Goal: Navigation & Orientation: Find specific page/section

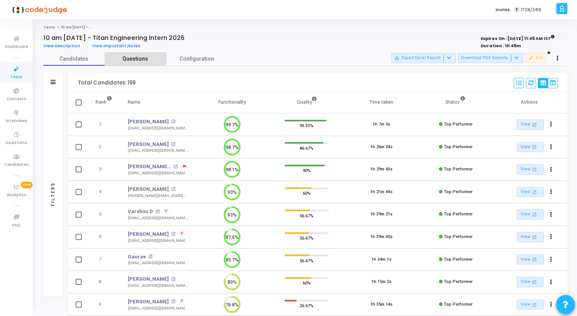
click at [131, 61] on span "Questions" at bounding box center [135, 59] width 61 height 8
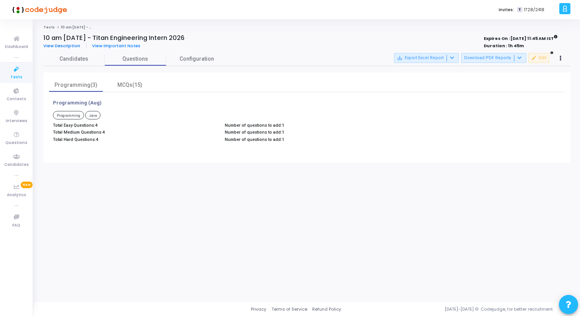
click at [71, 45] on span "View Description" at bounding box center [61, 46] width 37 height 6
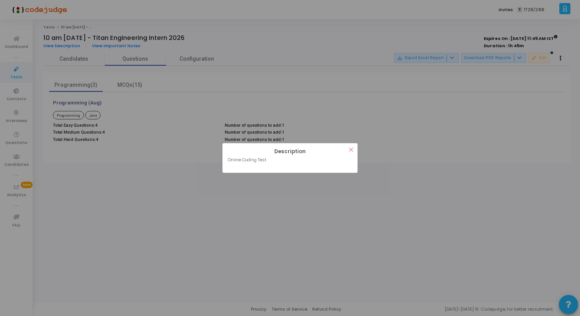
click at [522, 209] on div "? ! i Description × Online Coding Test OK Cancel" at bounding box center [290, 158] width 580 height 316
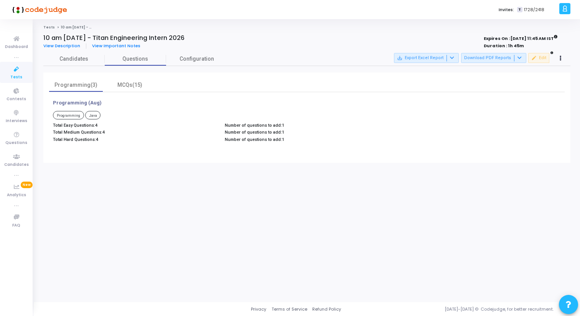
click at [49, 26] on link "Tests" at bounding box center [49, 27] width 12 height 5
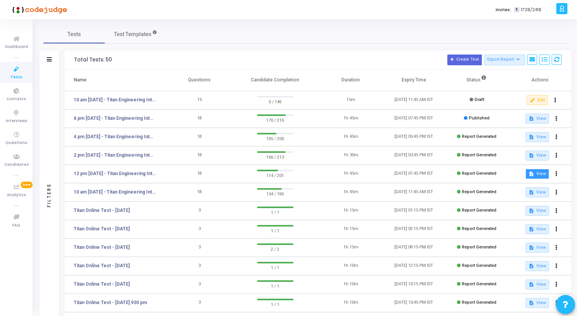
click at [538, 174] on button "description View" at bounding box center [536, 174] width 23 height 10
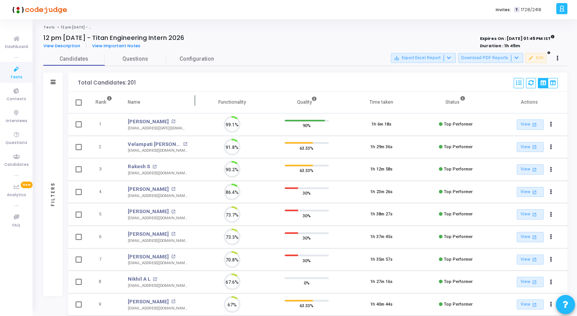
scroll to position [16, 20]
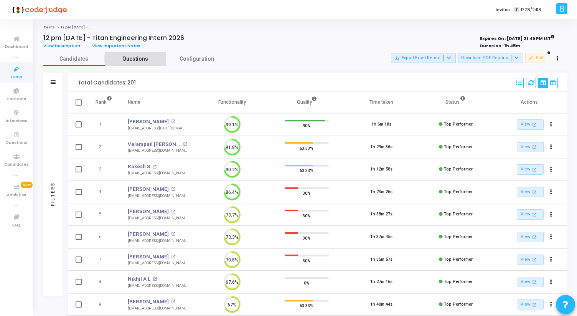
click at [139, 58] on span "Questions" at bounding box center [135, 59] width 61 height 8
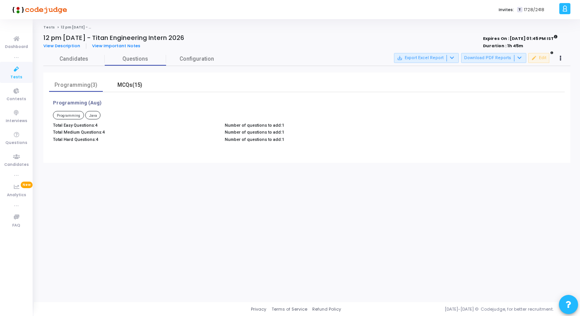
click at [120, 87] on div "MCQs(15)" at bounding box center [129, 85] width 44 height 8
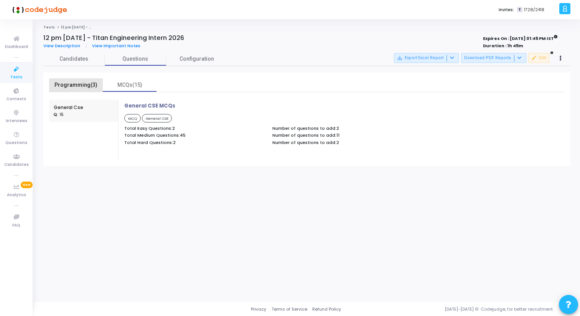
click at [88, 87] on div "Programming(3)" at bounding box center [76, 85] width 44 height 8
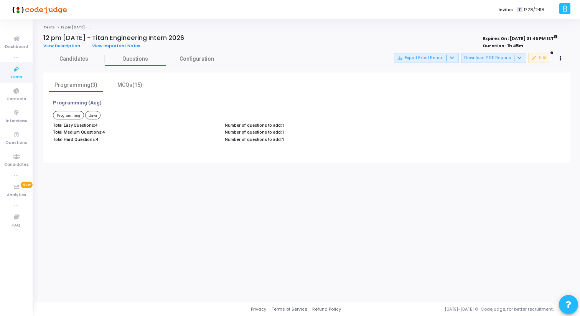
click at [260, 125] on p "Number of questions to add: 1" at bounding box center [307, 125] width 164 height 5
click at [66, 116] on span "Programming" at bounding box center [68, 115] width 31 height 8
click at [21, 145] on span "Questions" at bounding box center [16, 143] width 22 height 7
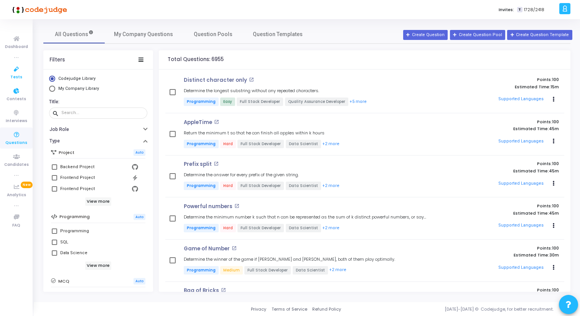
click at [15, 72] on icon at bounding box center [16, 69] width 16 height 10
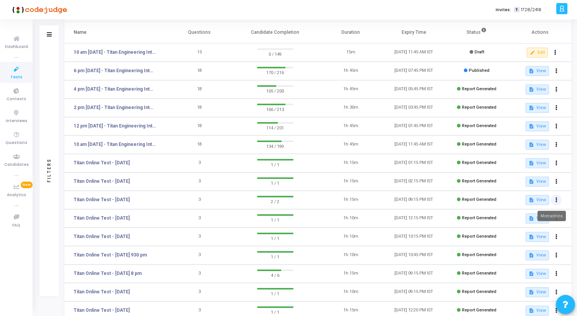
click at [555, 198] on icon at bounding box center [556, 200] width 2 height 4
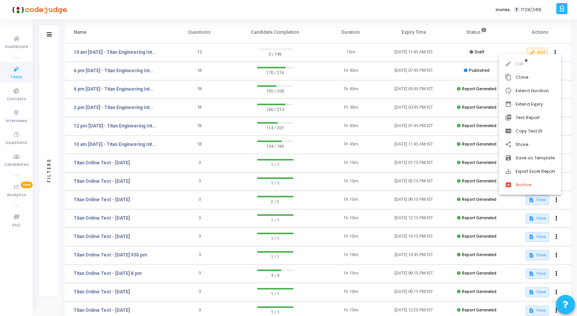
click at [313, 200] on div at bounding box center [288, 158] width 577 height 316
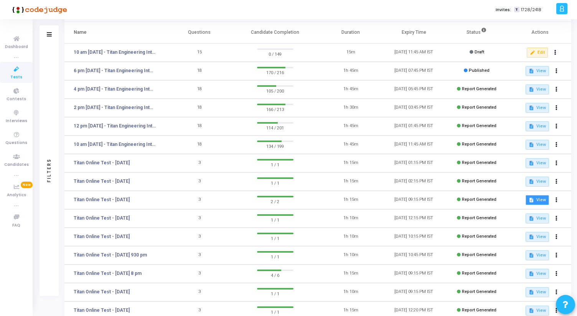
click at [542, 197] on button "description View" at bounding box center [536, 200] width 23 height 10
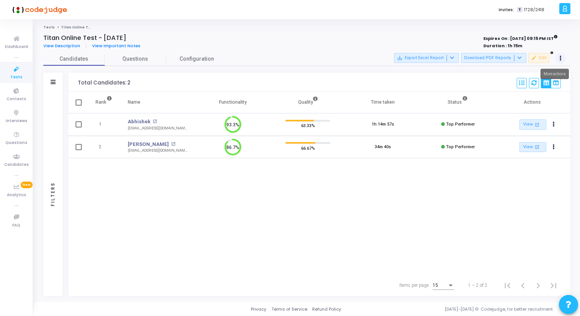
click at [560, 58] on icon at bounding box center [560, 58] width 2 height 4
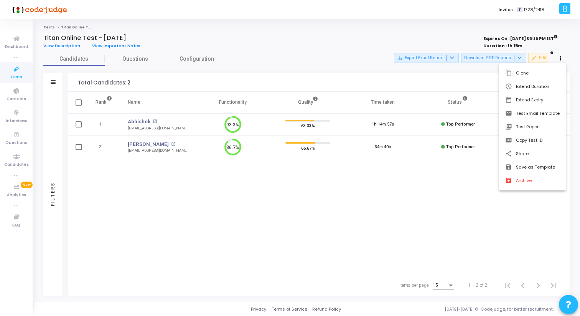
click at [138, 58] on div at bounding box center [290, 158] width 580 height 316
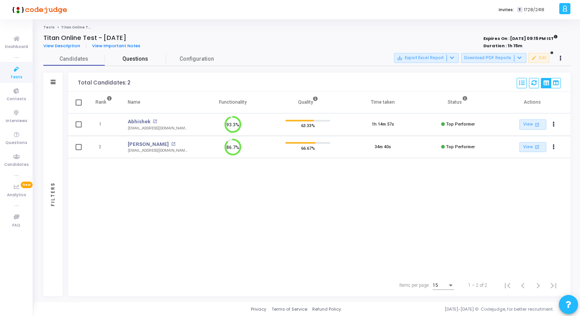
click at [138, 58] on span "Questions" at bounding box center [135, 59] width 61 height 8
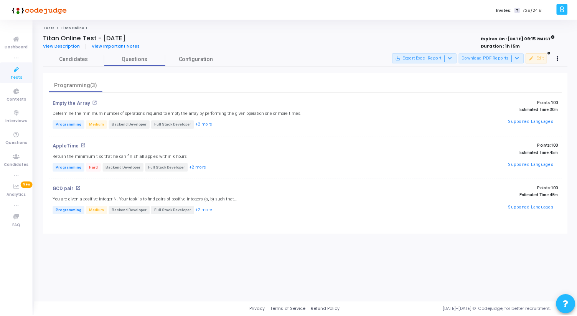
scroll to position [25, 0]
